Goal: Task Accomplishment & Management: Use online tool/utility

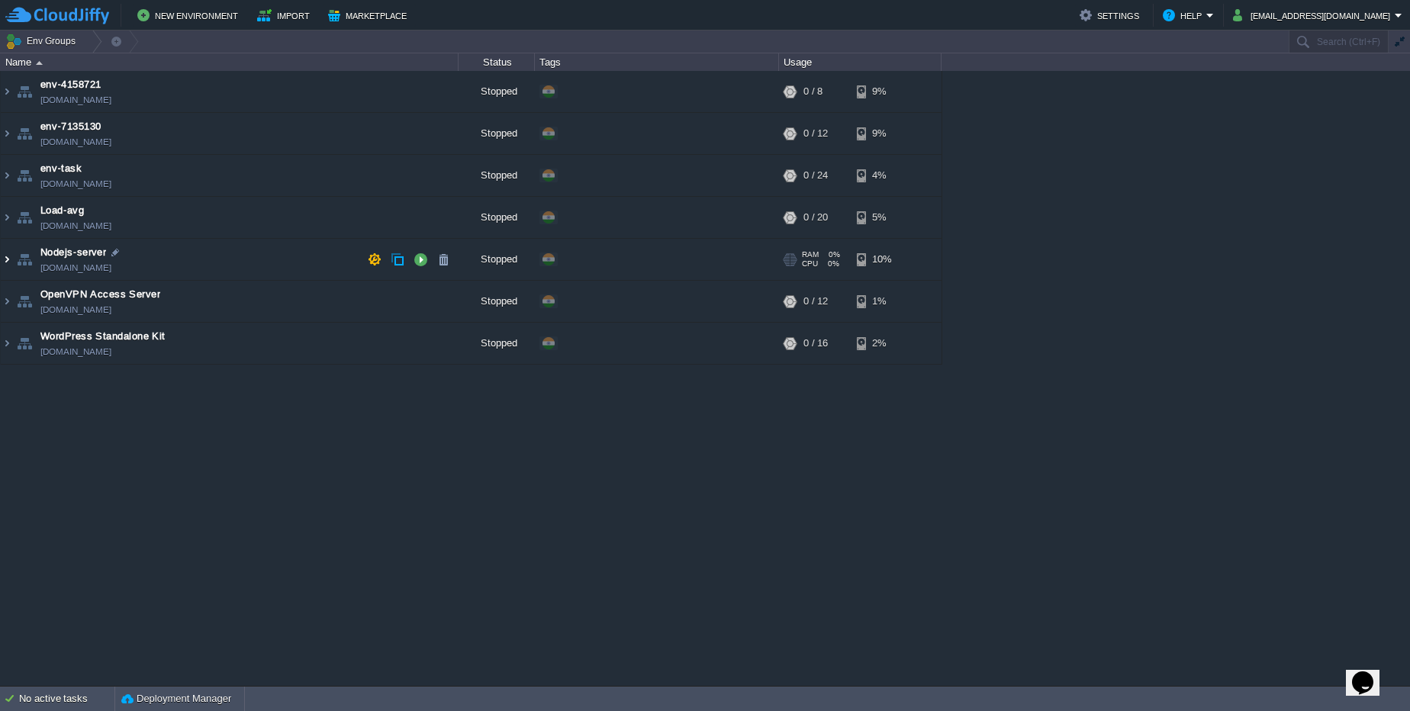
click at [12, 259] on img at bounding box center [7, 259] width 12 height 41
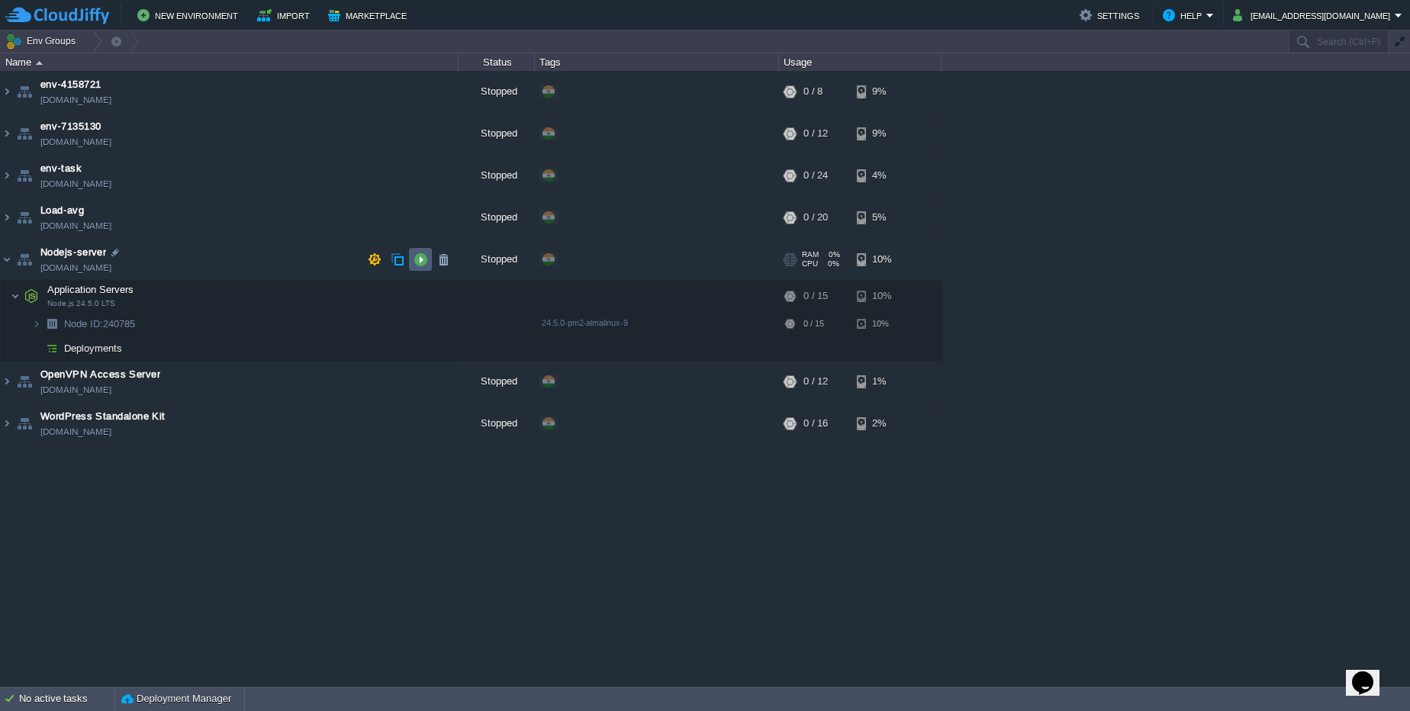
click at [410, 257] on td at bounding box center [420, 259] width 23 height 23
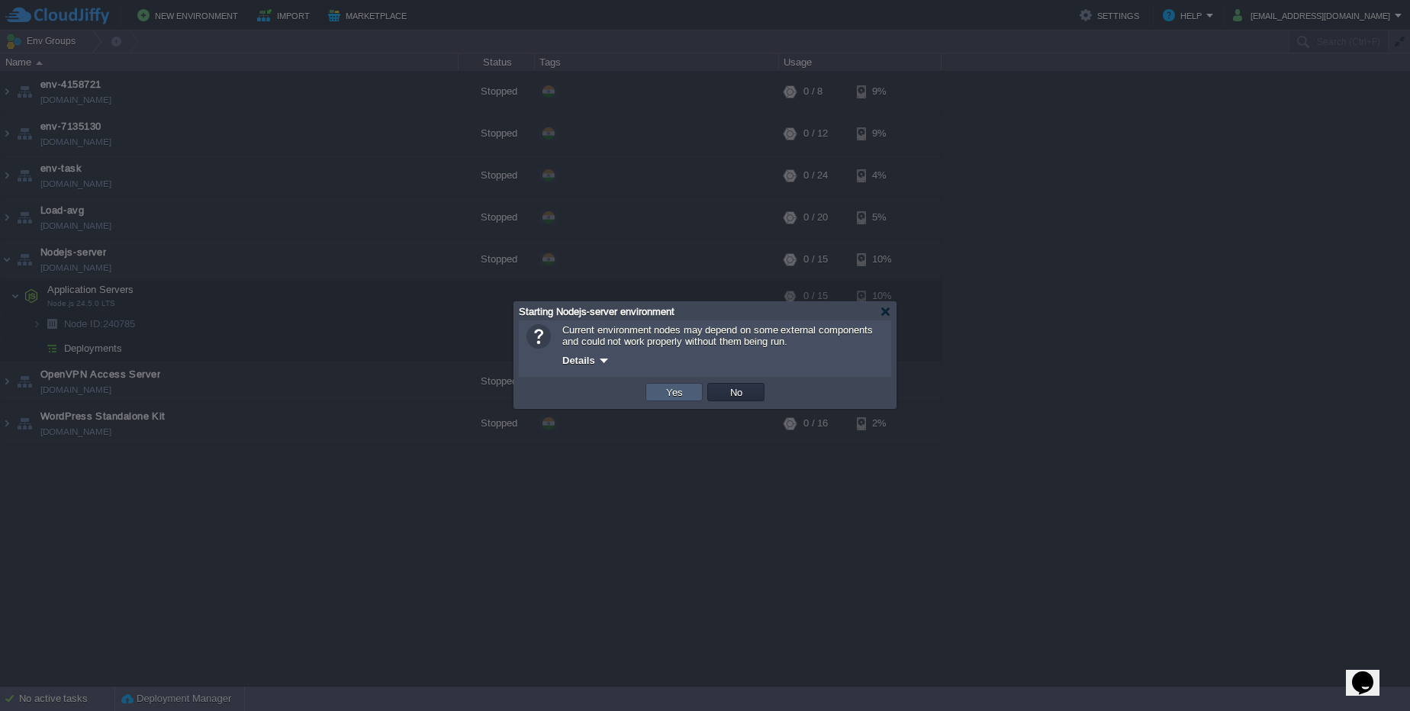
click at [667, 394] on button "Yes" at bounding box center [674, 392] width 26 height 14
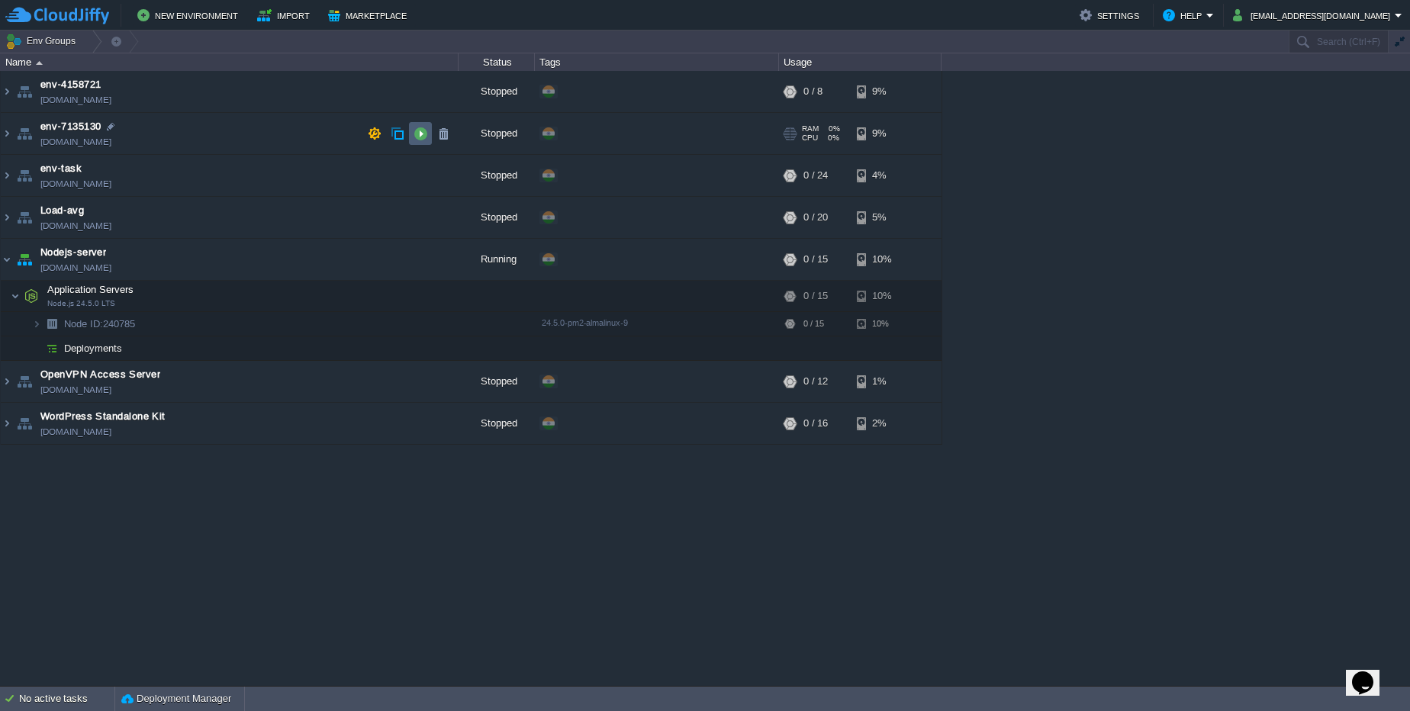
click at [412, 140] on td at bounding box center [420, 133] width 23 height 23
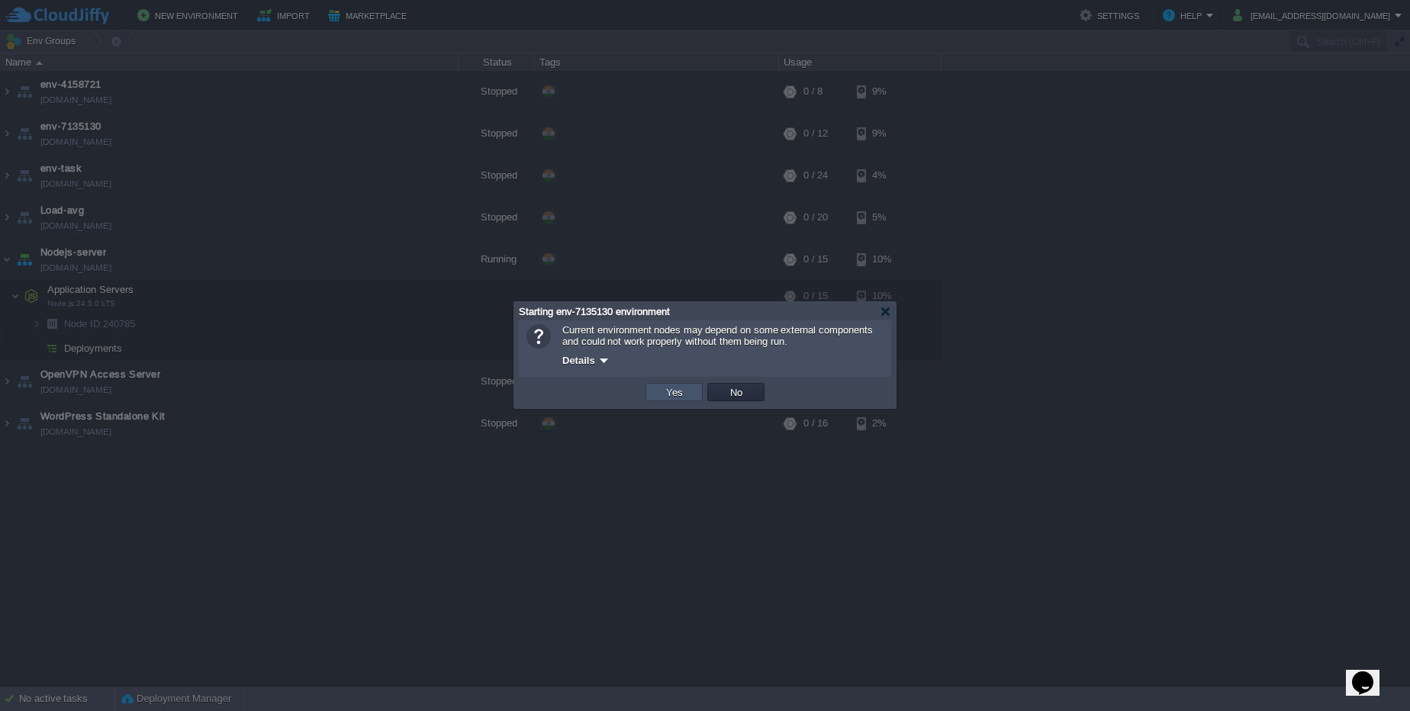
drag, startPoint x: 681, startPoint y: 391, endPoint x: 674, endPoint y: 386, distance: 8.3
click at [680, 389] on button "Yes" at bounding box center [674, 392] width 26 height 14
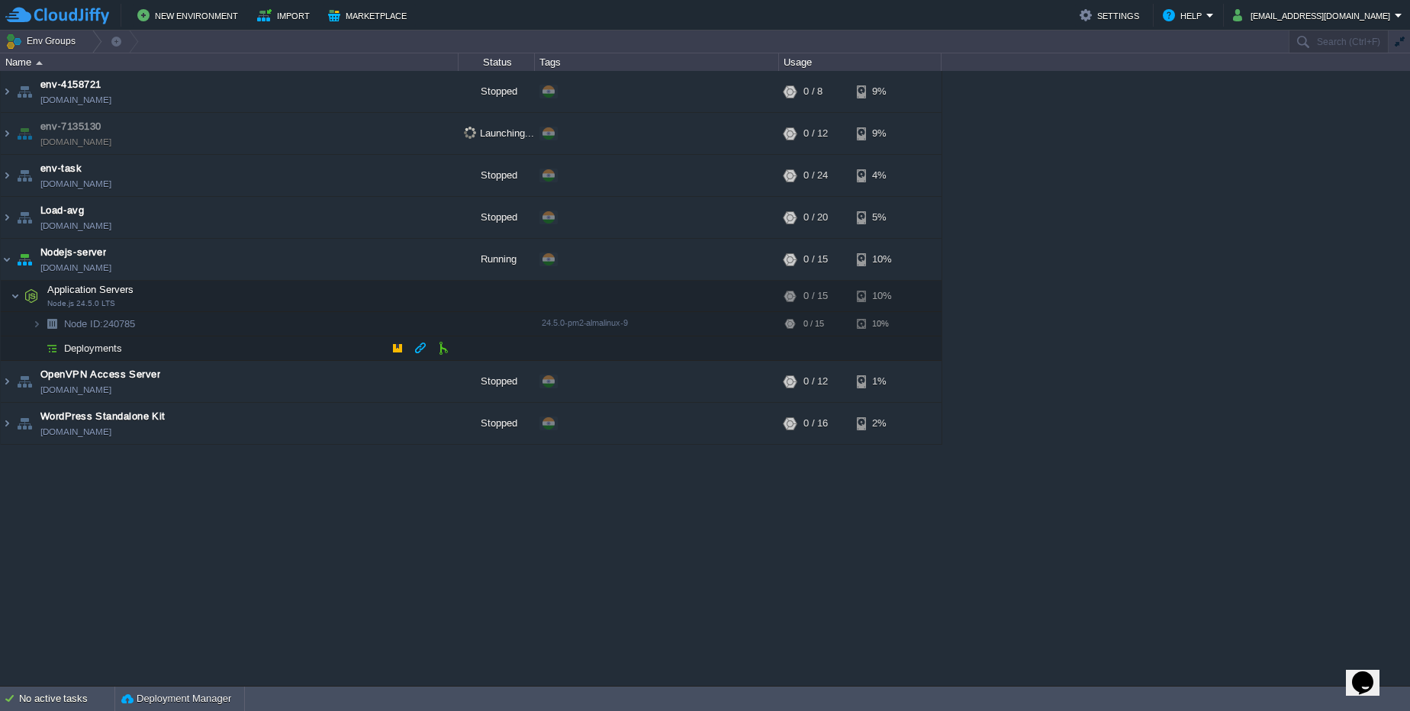
click at [36, 331] on img at bounding box center [36, 324] width 9 height 24
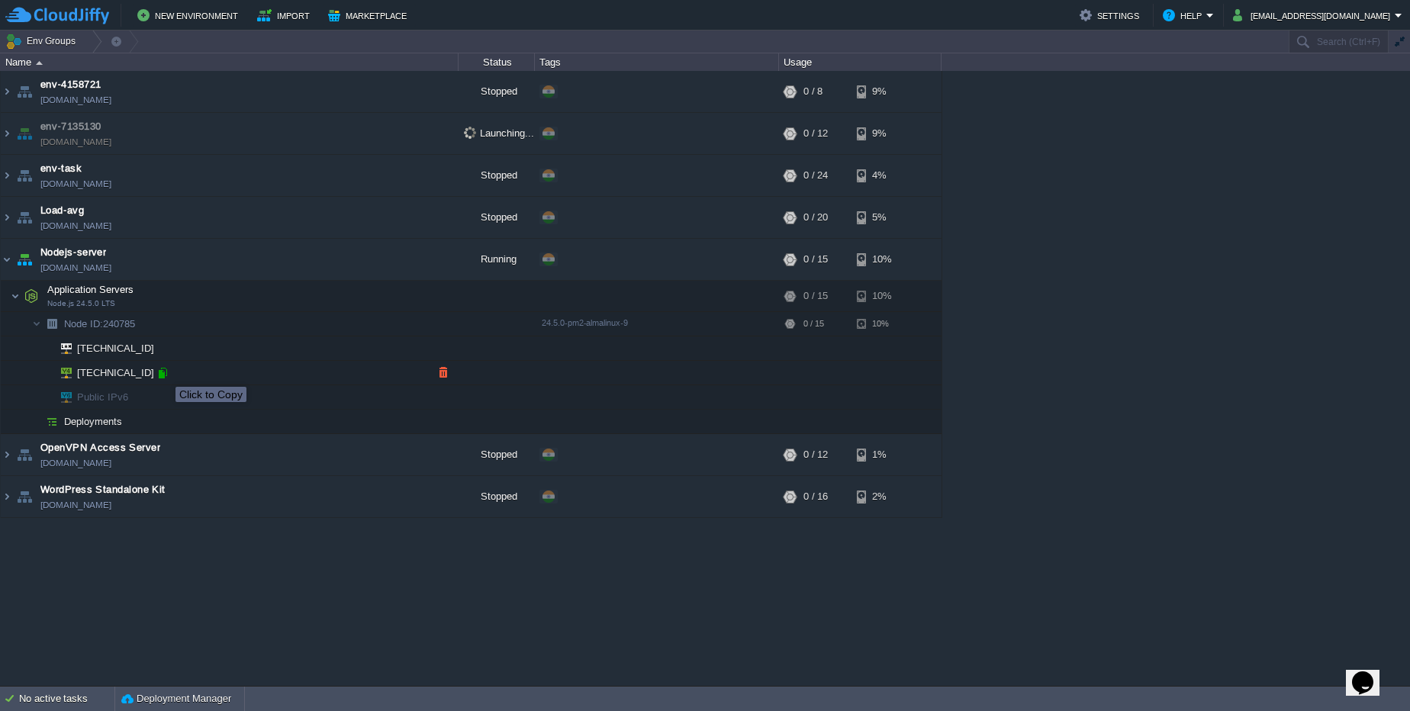
click at [164, 372] on div at bounding box center [163, 373] width 14 height 14
click at [417, 497] on button "button" at bounding box center [421, 497] width 14 height 14
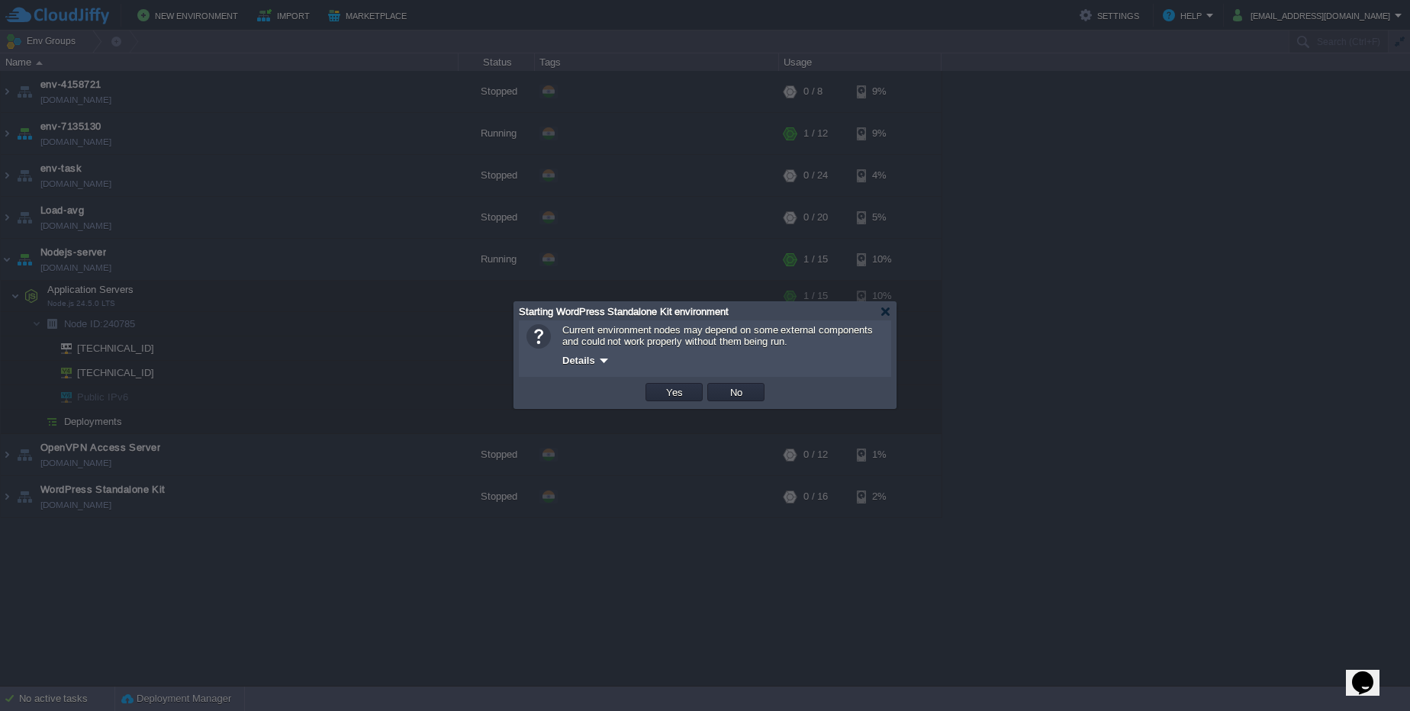
click at [696, 401] on td "Yes" at bounding box center [674, 392] width 62 height 23
click at [693, 398] on td "Yes" at bounding box center [673, 392] width 57 height 18
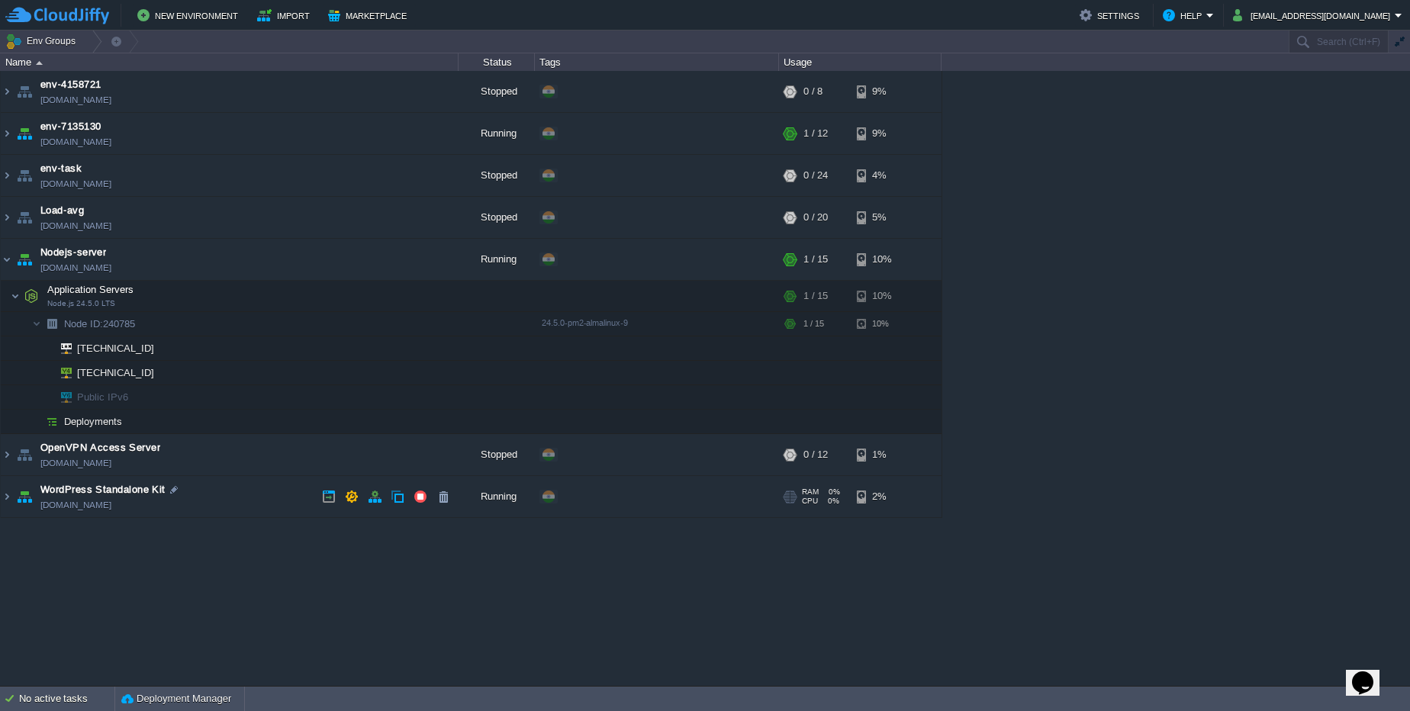
click at [111, 503] on link "[DOMAIN_NAME]" at bounding box center [75, 504] width 71 height 15
click at [5, 498] on img at bounding box center [7, 496] width 12 height 41
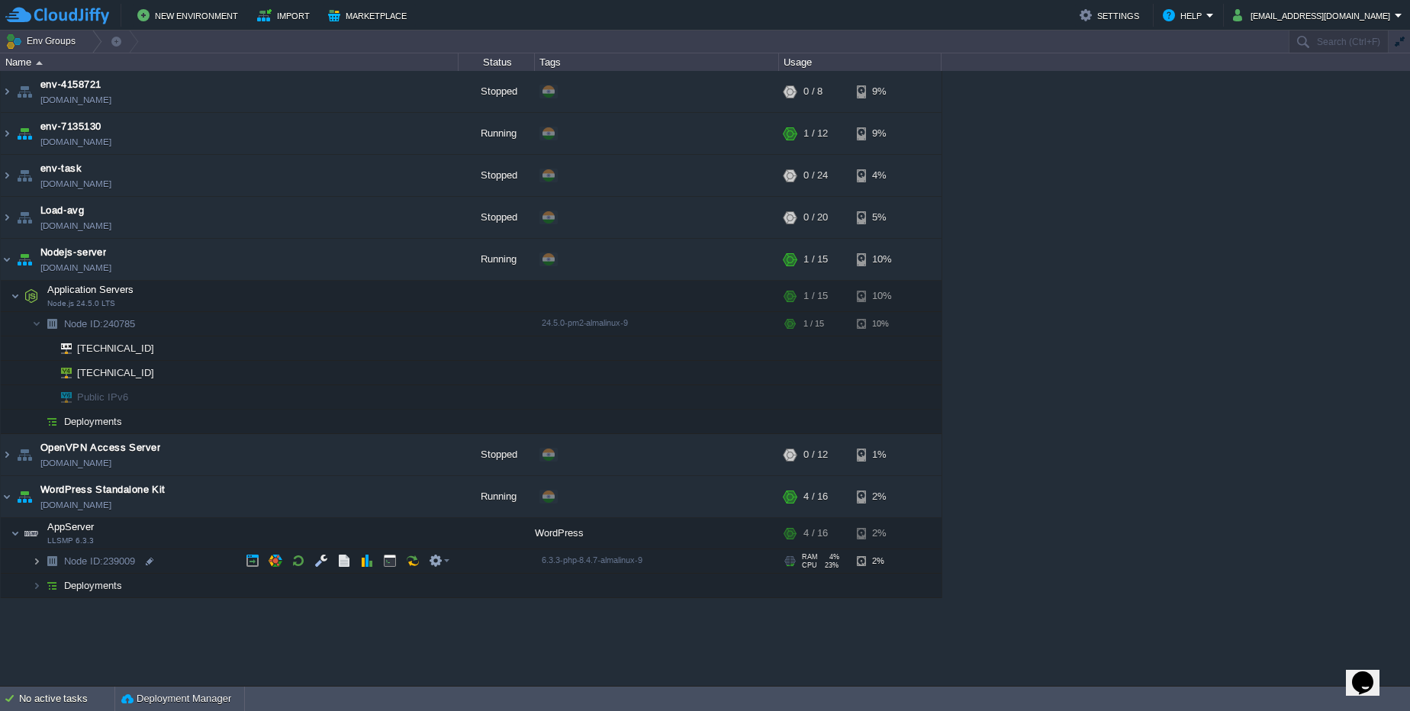
click at [34, 563] on img at bounding box center [36, 561] width 9 height 24
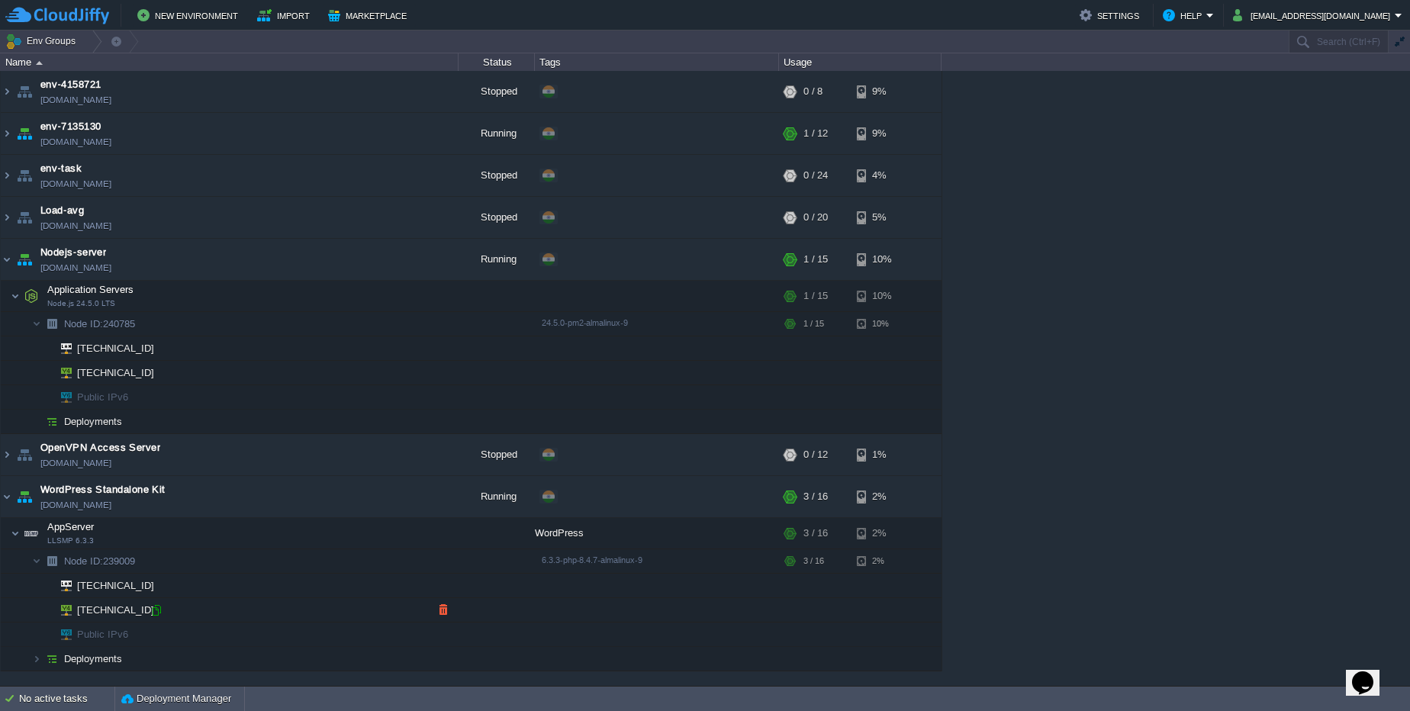
click at [155, 608] on div at bounding box center [157, 610] width 14 height 14
type input "[TECHNICAL_ID]"
click at [394, 540] on td at bounding box center [389, 533] width 23 height 23
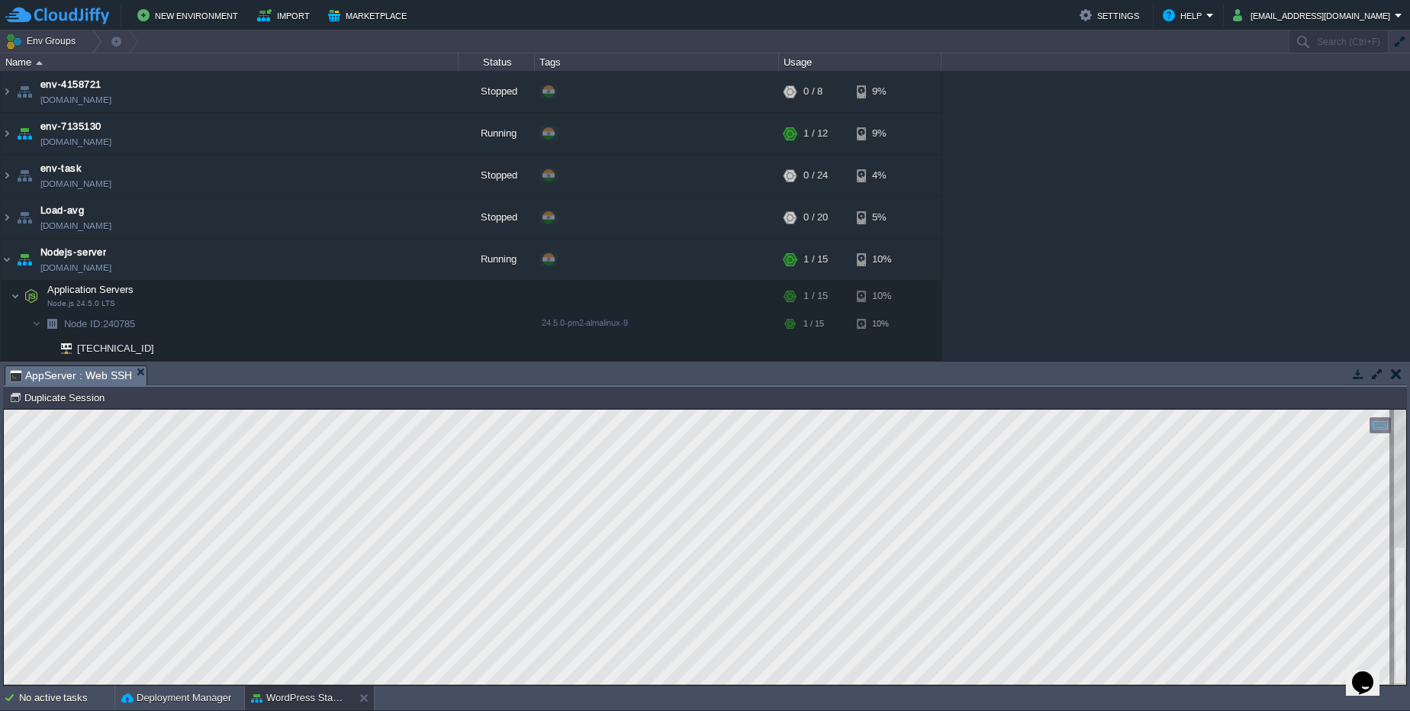
click at [1192, 302] on div "env-4158721 [DOMAIN_NAME] Stopped + Add to Env Group RAM 0% CPU 0% 0 / 8 9% env…" at bounding box center [705, 216] width 1410 height 290
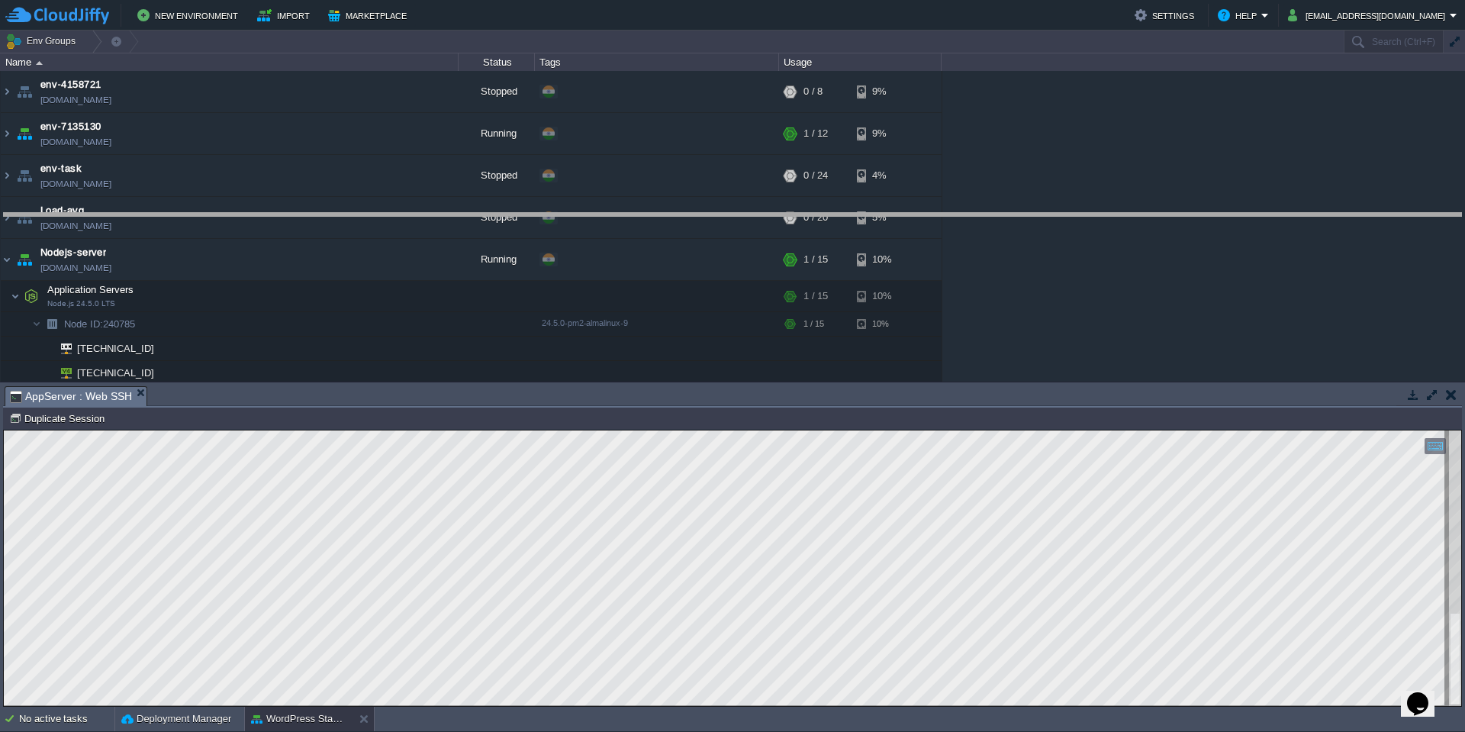
drag, startPoint x: 516, startPoint y: 401, endPoint x: 462, endPoint y: 227, distance: 181.5
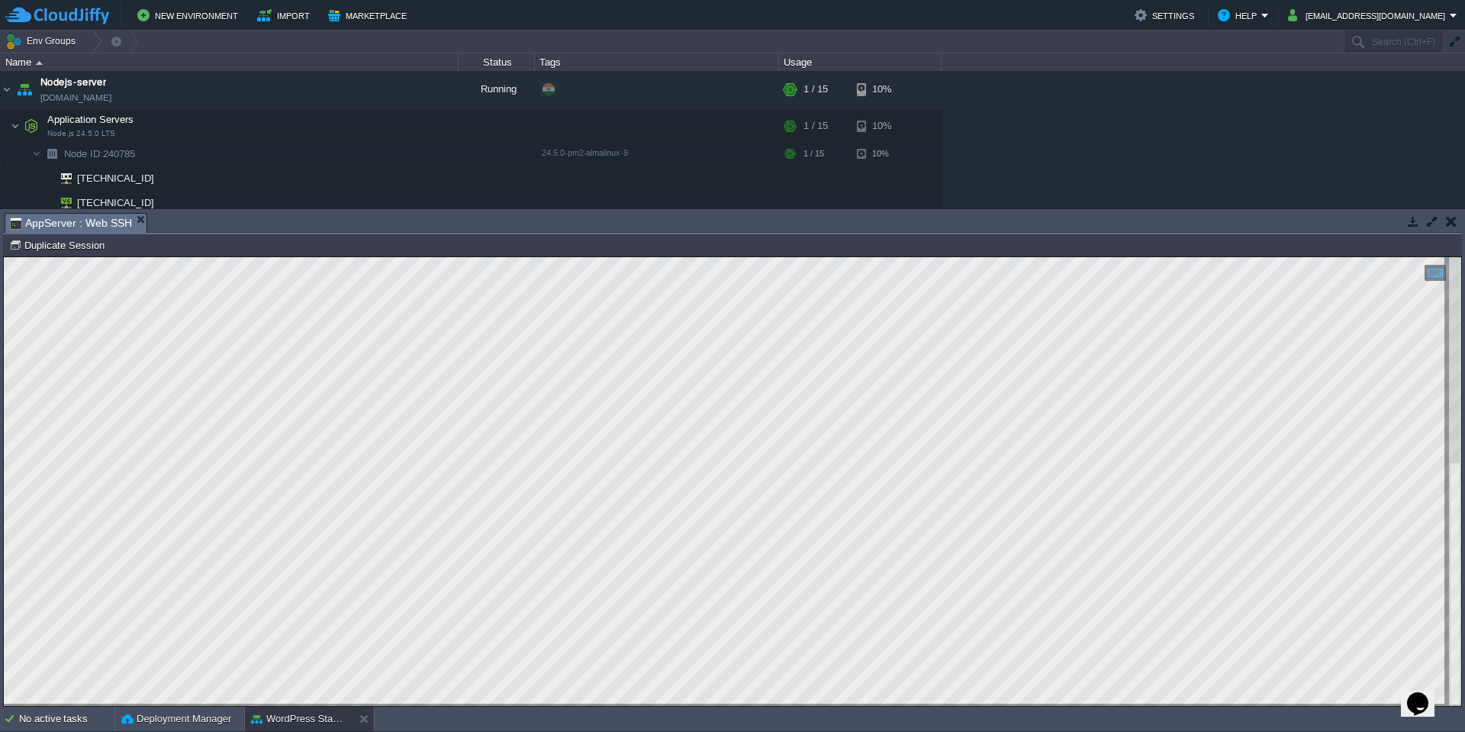
scroll to position [275, 0]
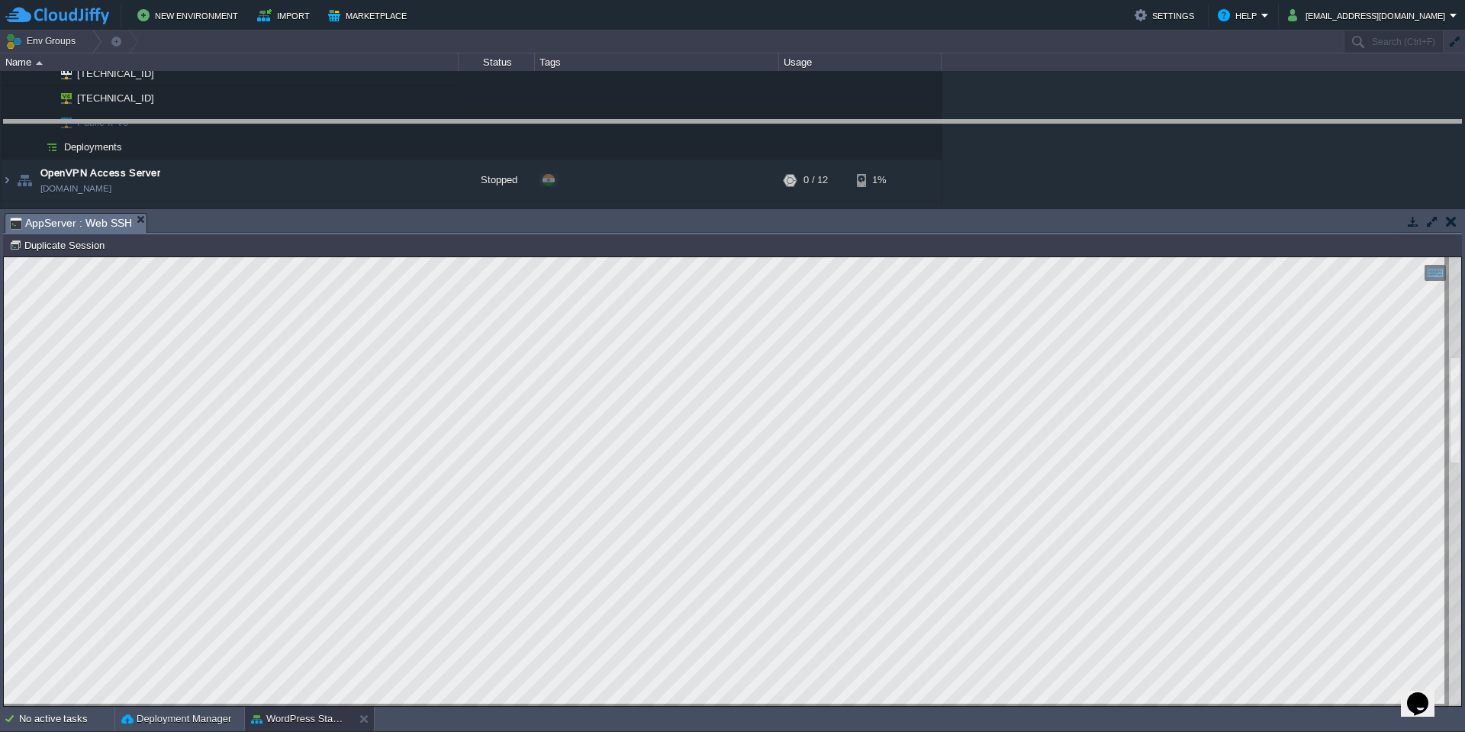
drag, startPoint x: 433, startPoint y: 232, endPoint x: 426, endPoint y: 137, distance: 95.7
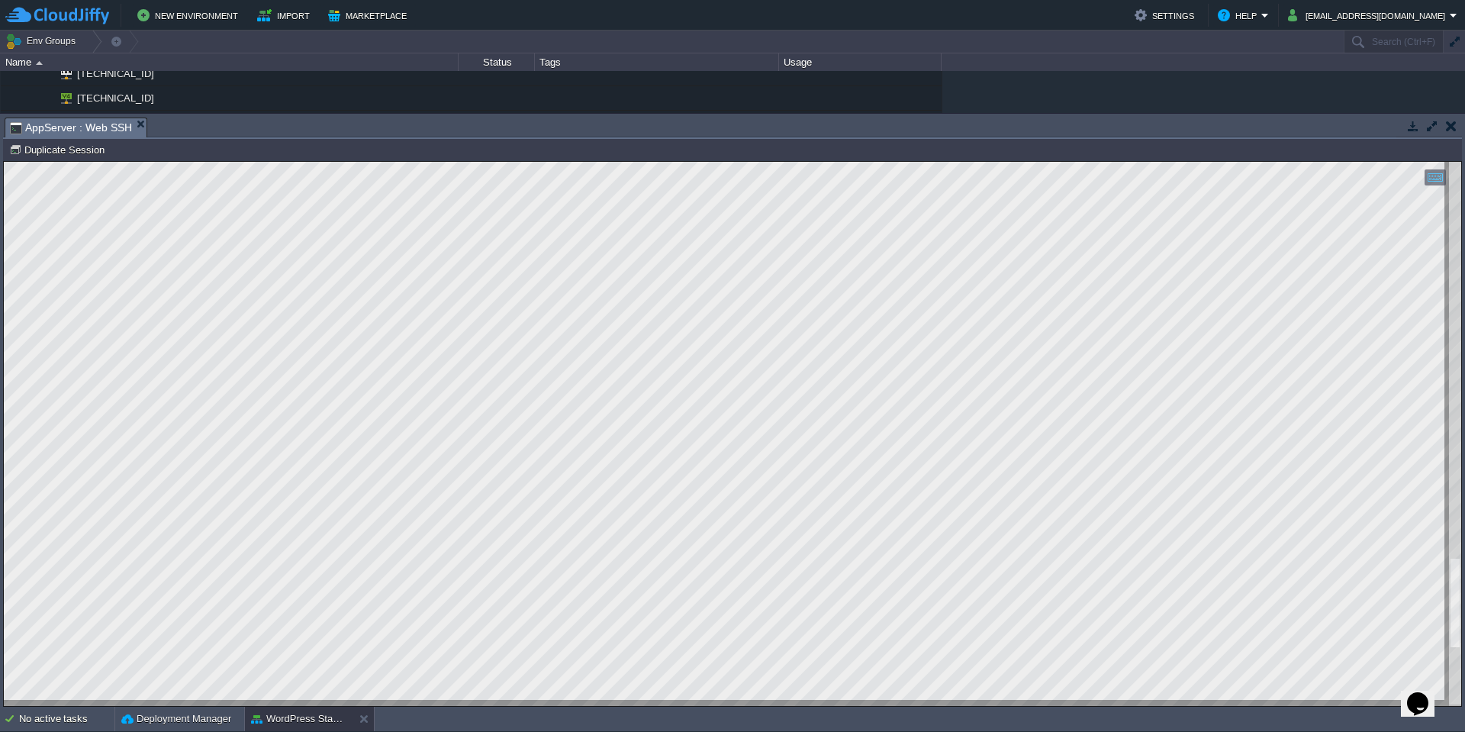
click at [304, 162] on html "Copy: Ctrl + Shift + C Paste: Ctrl + V Settings: Ctrl + Shift + Alt 0" at bounding box center [732, 162] width 1457 height 0
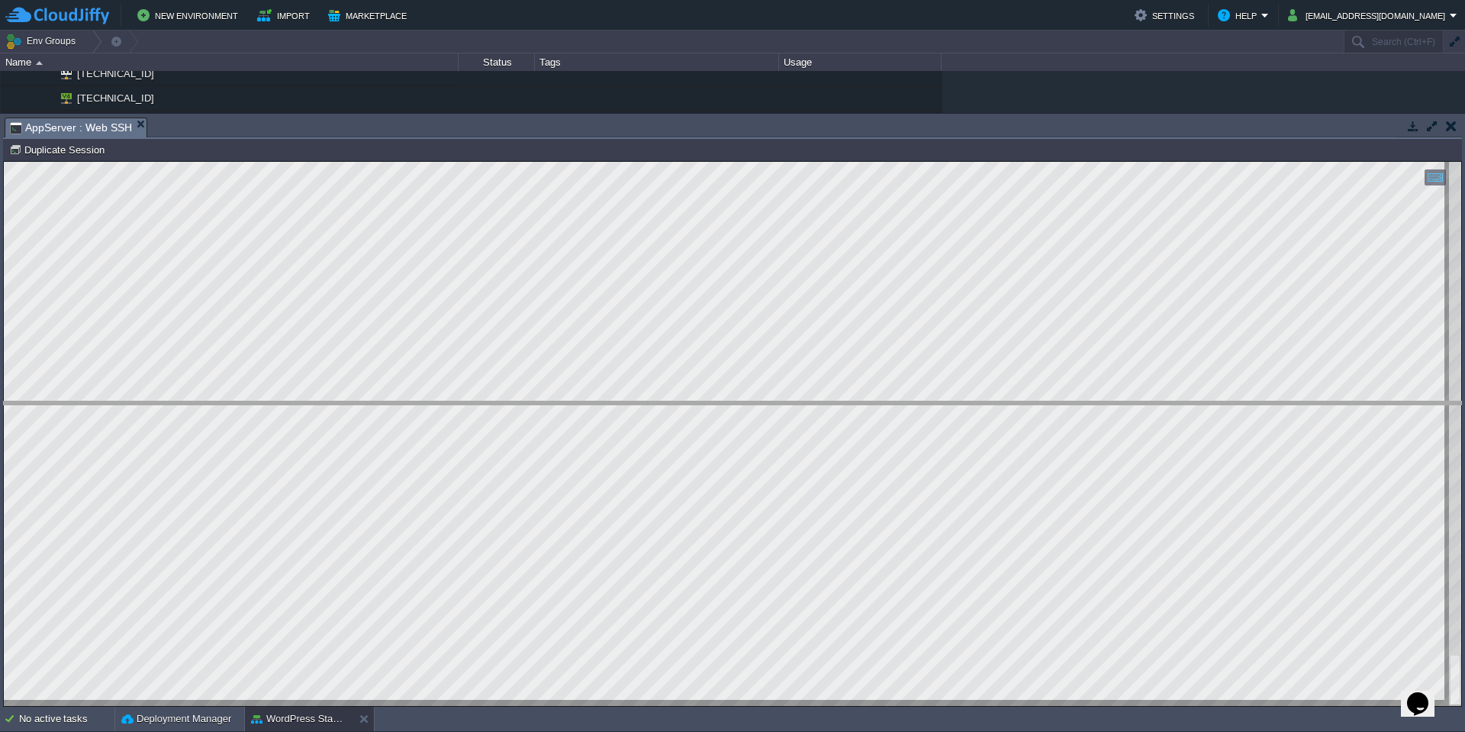
drag, startPoint x: 304, startPoint y: 134, endPoint x: 317, endPoint y: 418, distance: 284.1
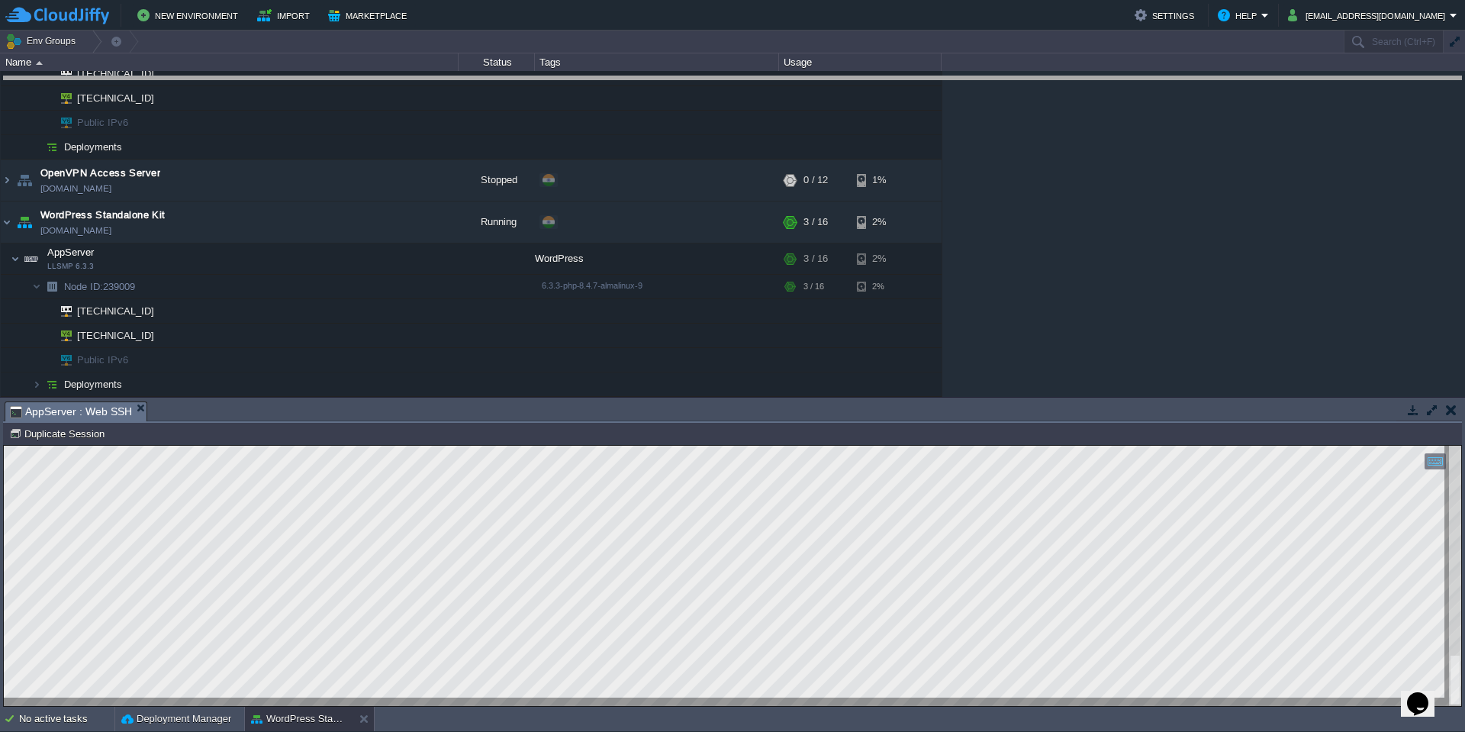
drag, startPoint x: 473, startPoint y: 420, endPoint x: 331, endPoint y: -14, distance: 456.7
click at [331, 0] on html "New Environment Import Marketplace Bonus ₹0.00 Upgrade Account Settings Help [E…" at bounding box center [732, 366] width 1465 height 732
